Goal: Find specific page/section: Find specific page/section

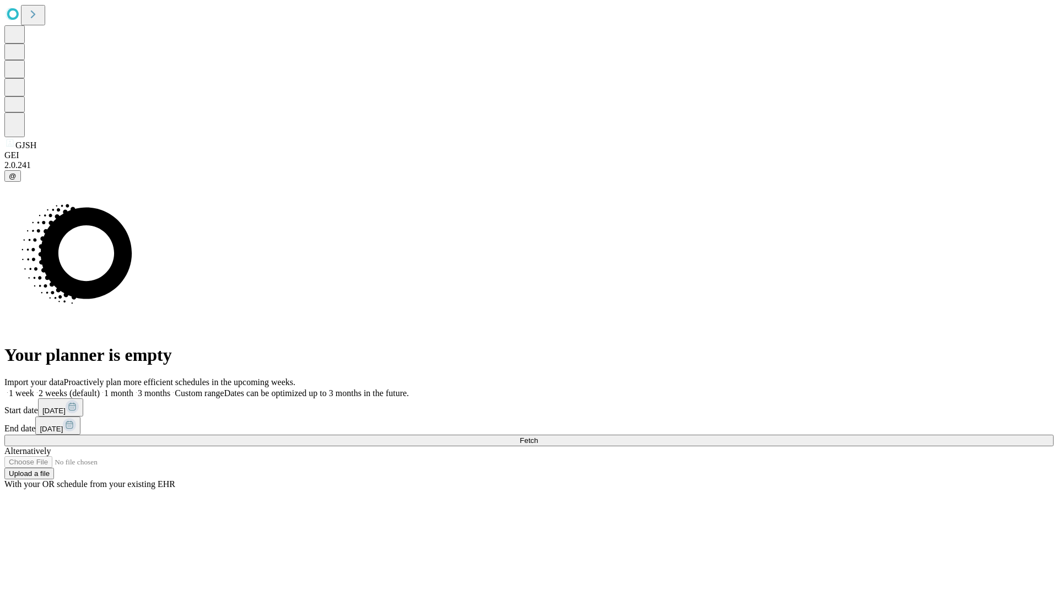
click at [538, 436] on span "Fetch" at bounding box center [529, 440] width 18 height 8
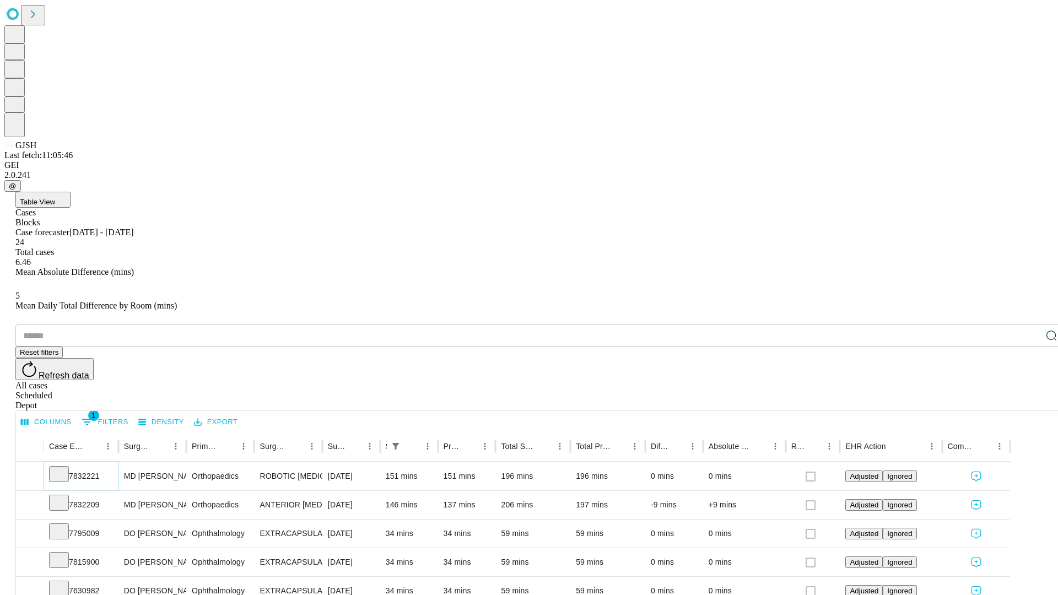
click at [64, 468] on icon at bounding box center [58, 473] width 11 height 11
